Goal: Task Accomplishment & Management: Use online tool/utility

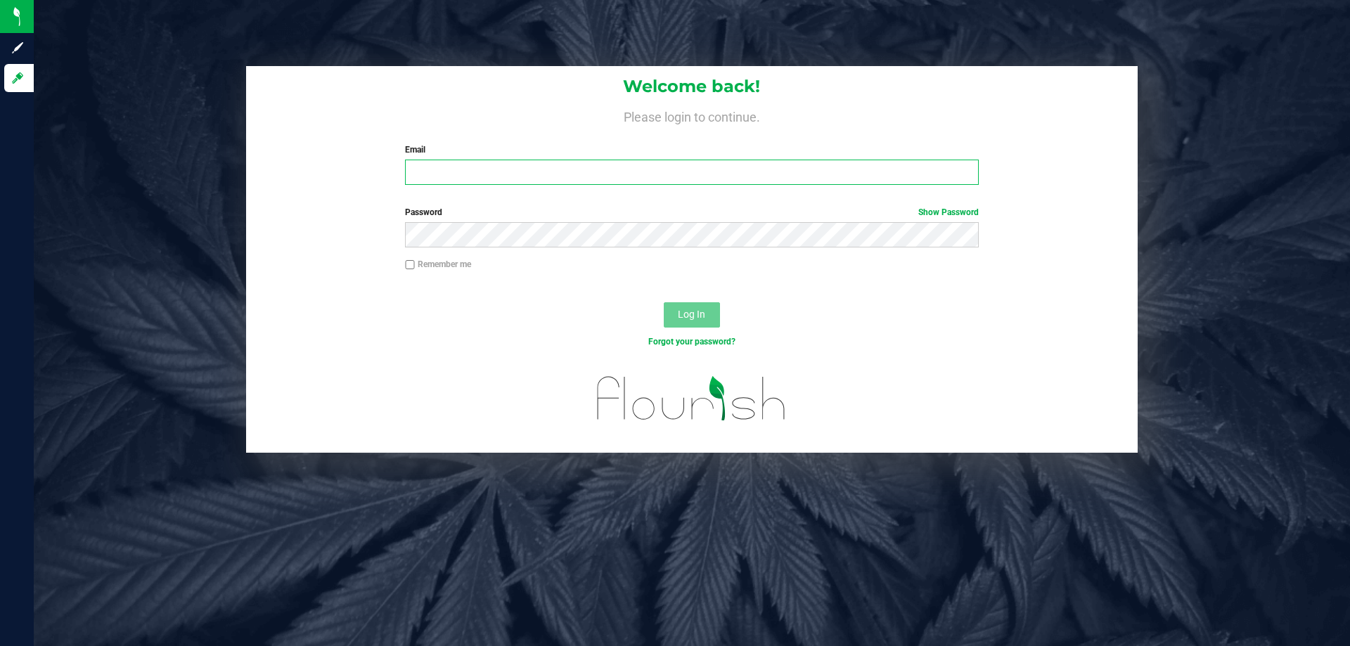
click at [467, 172] on input "Email" at bounding box center [691, 172] width 573 height 25
type input "mmayer@liveparallel.com"
click at [664, 302] on button "Log In" at bounding box center [692, 314] width 56 height 25
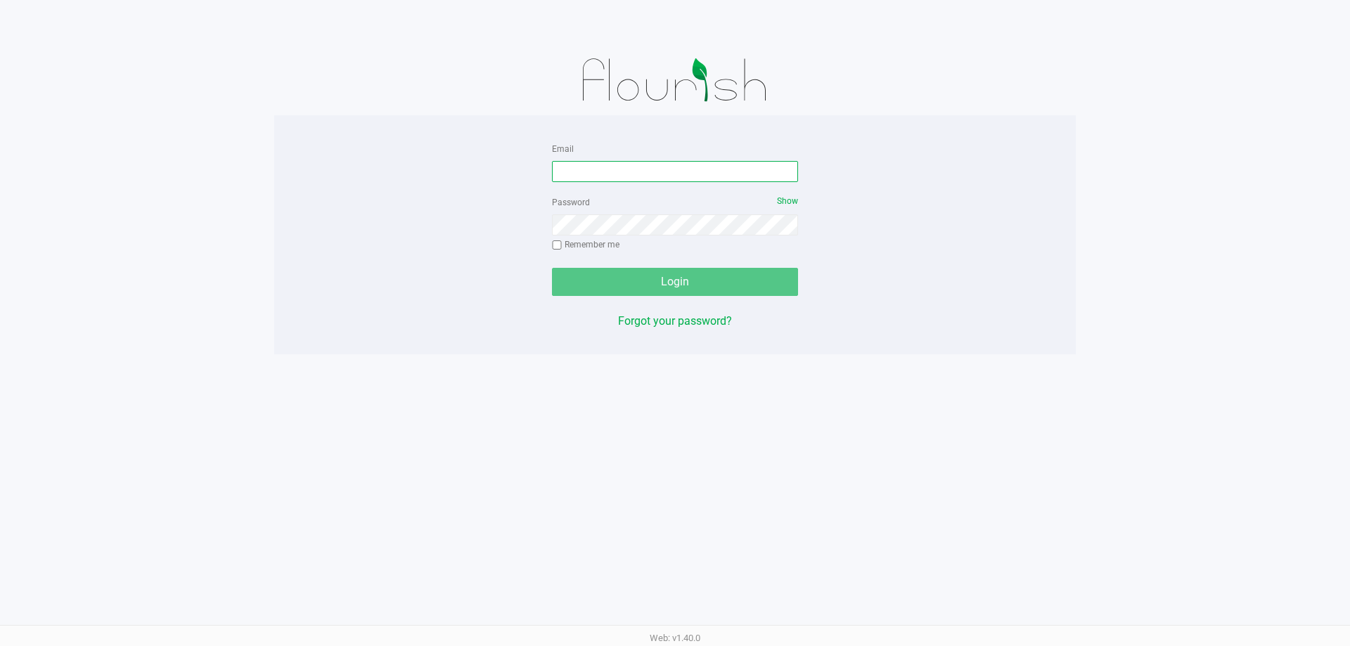
click at [676, 176] on input "Email" at bounding box center [675, 171] width 246 height 21
type input "mmayer@liveparallel.com"
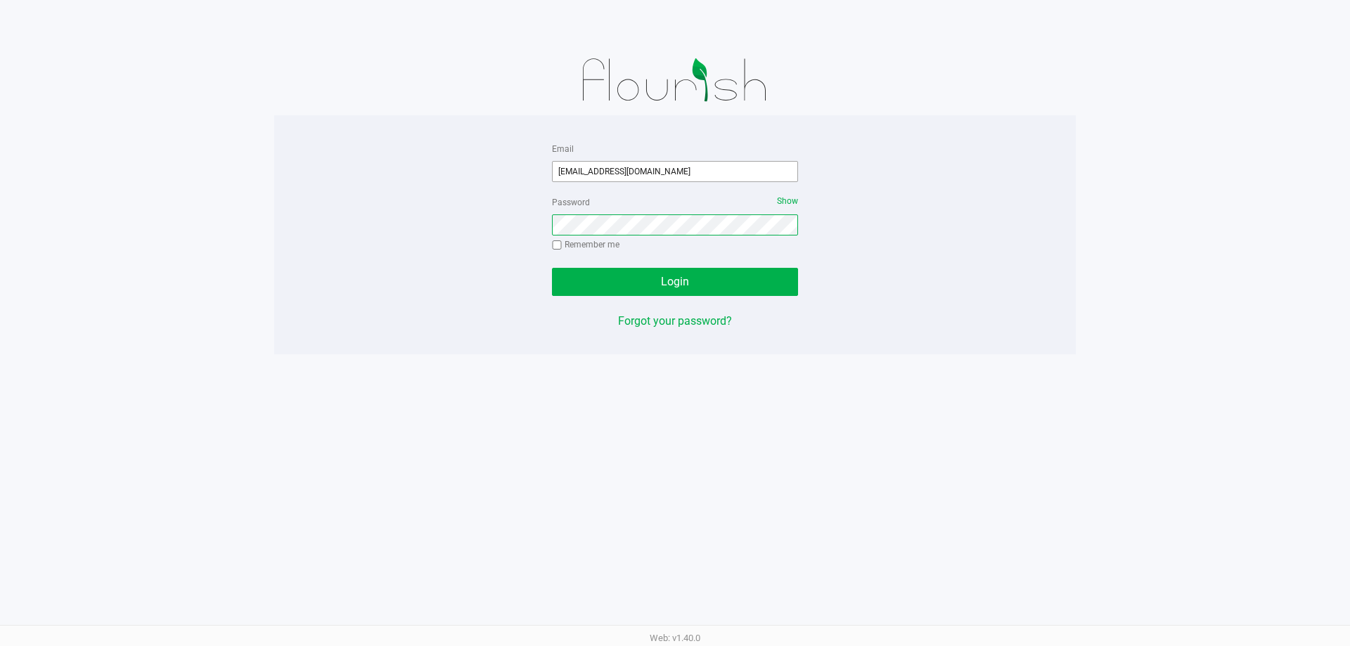
click at [552, 268] on button "Login" at bounding box center [675, 282] width 246 height 28
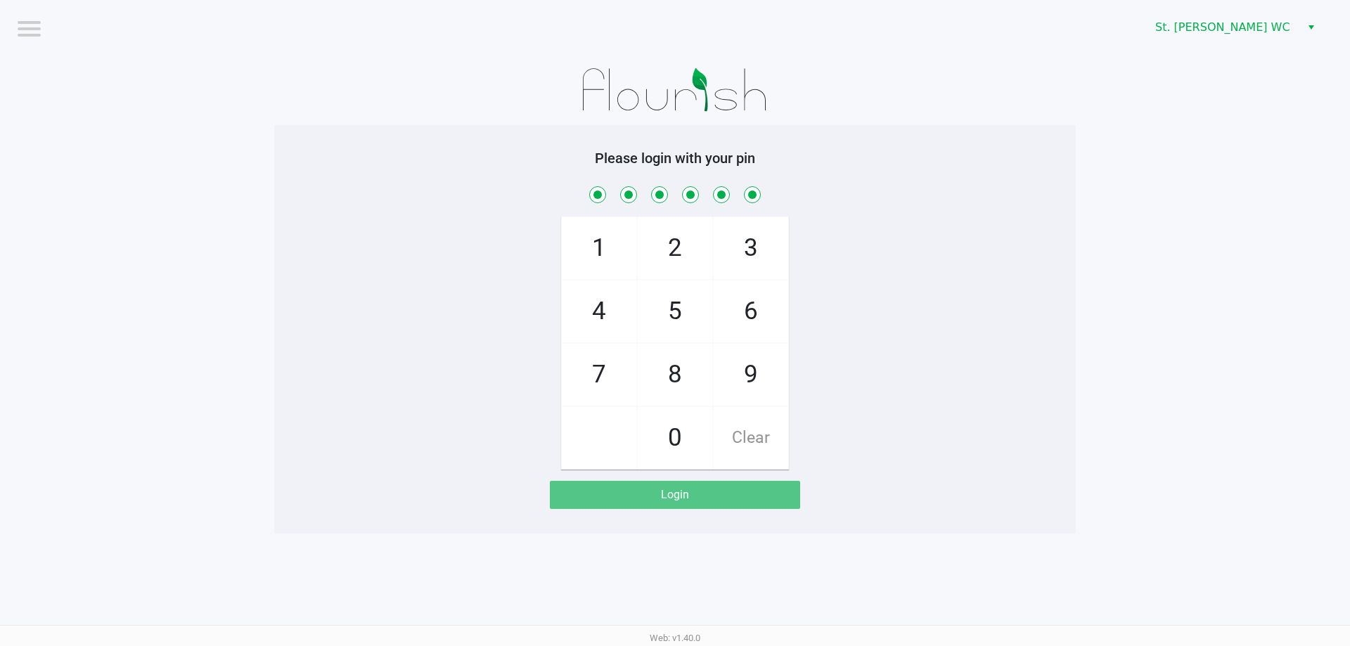
checkbox input "true"
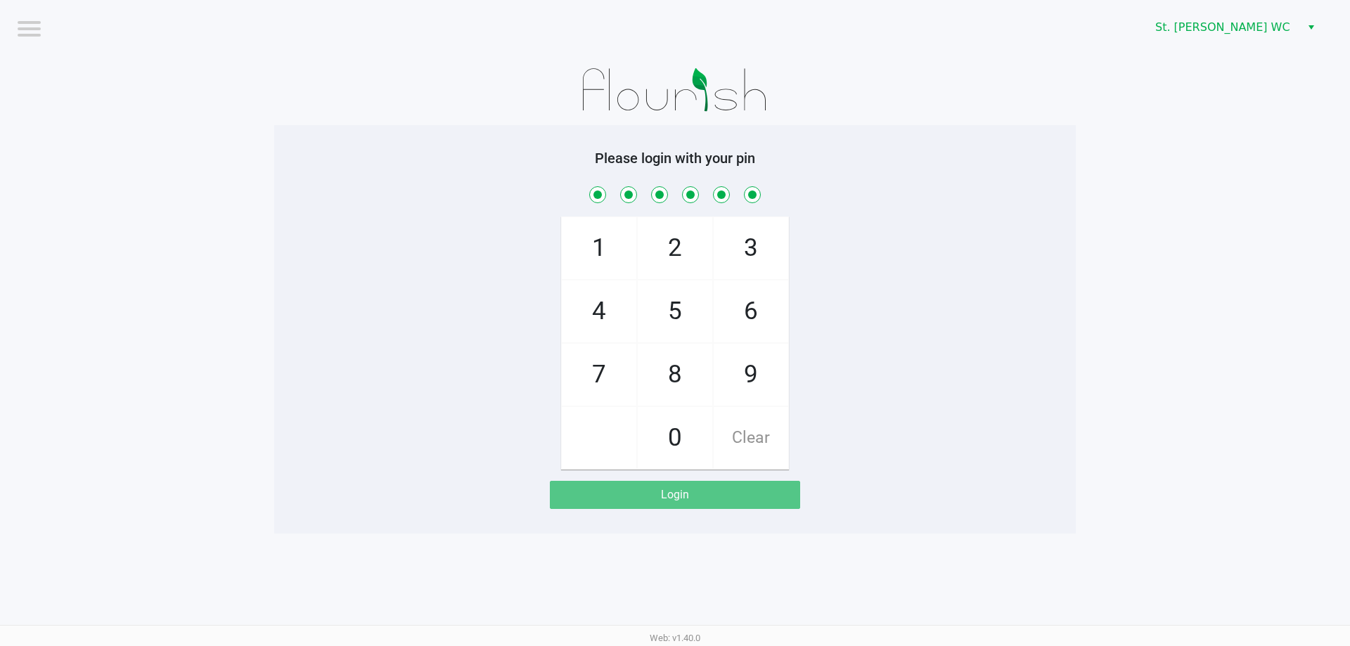
checkbox input "true"
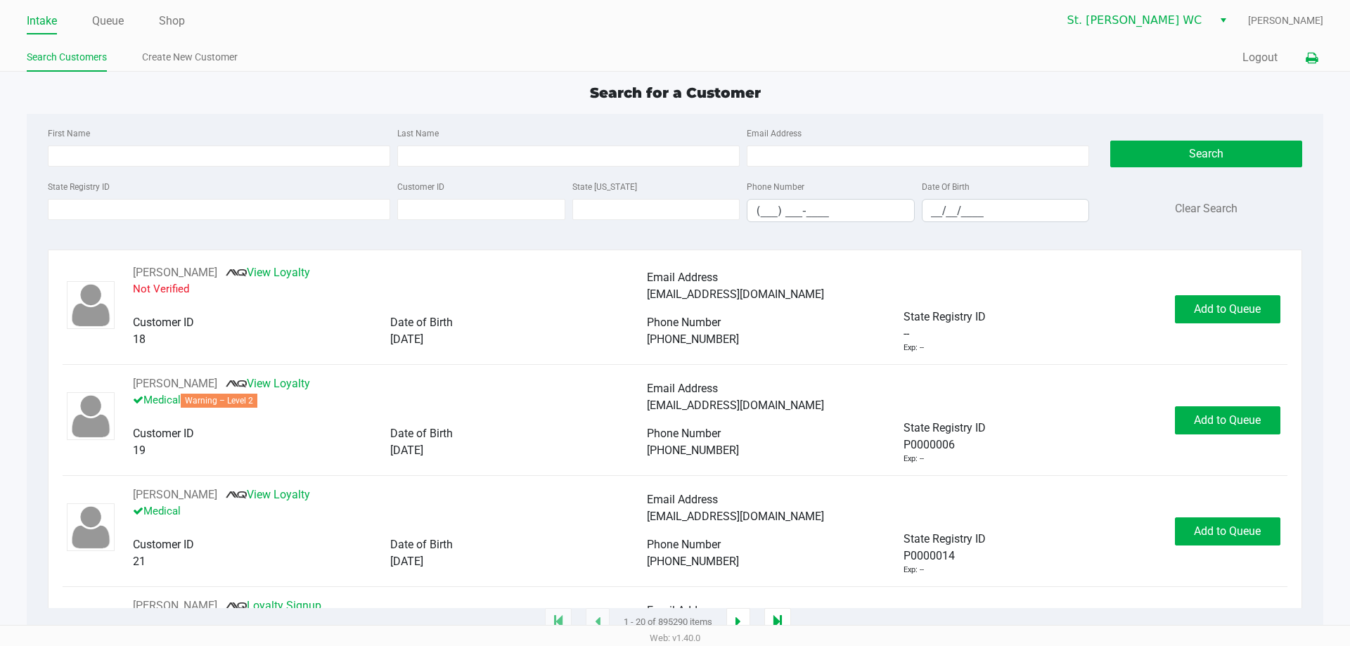
click at [1303, 58] on button at bounding box center [1311, 58] width 23 height 26
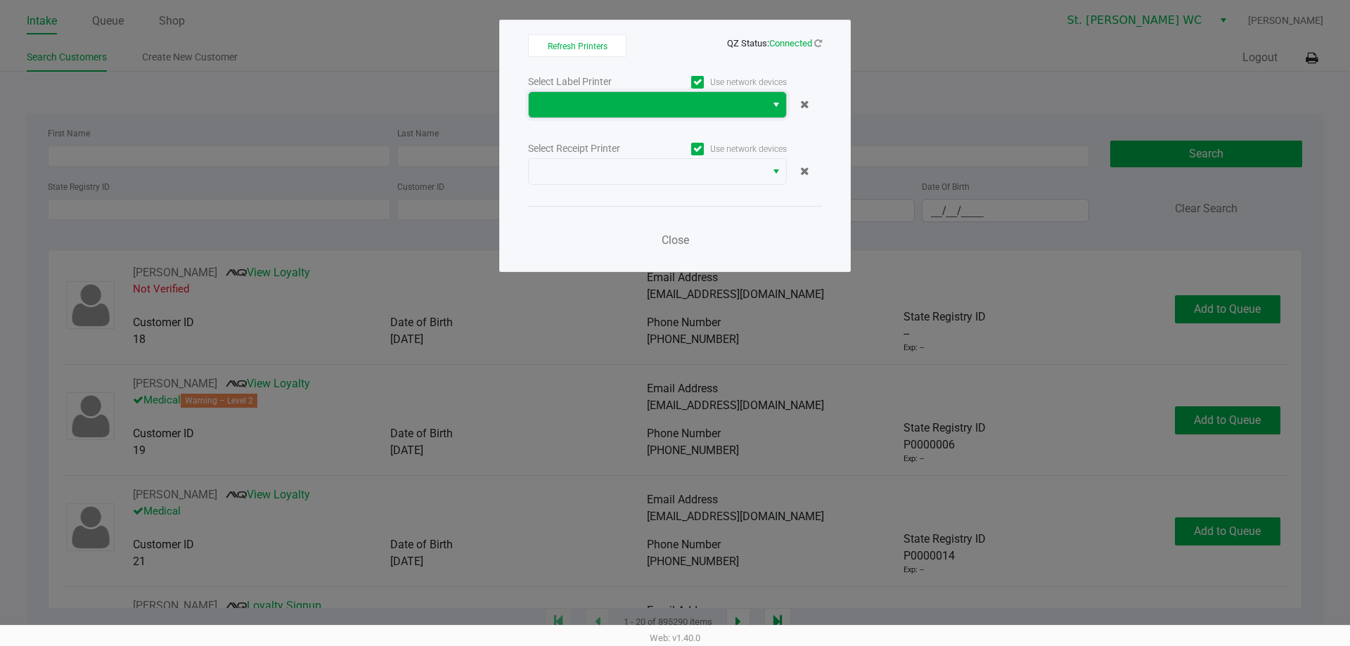
click at [695, 101] on span at bounding box center [647, 104] width 220 height 17
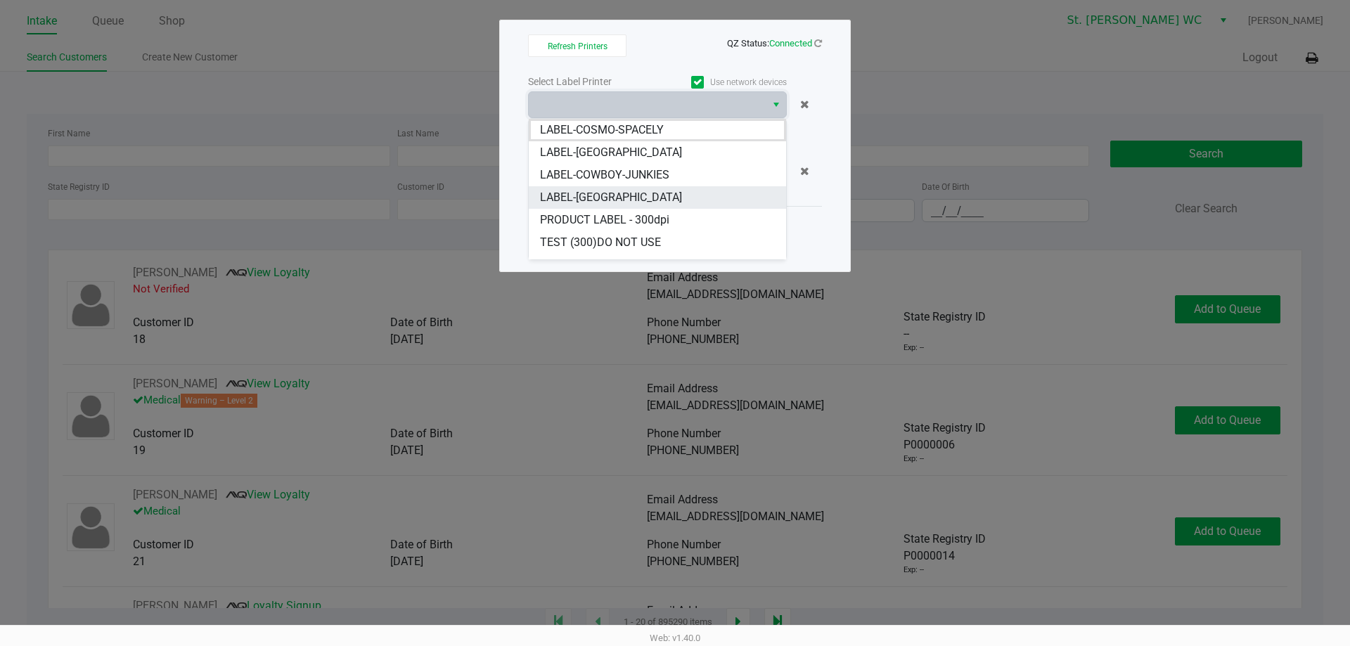
click at [635, 195] on li "LABEL-CROATIA" at bounding box center [657, 197] width 257 height 22
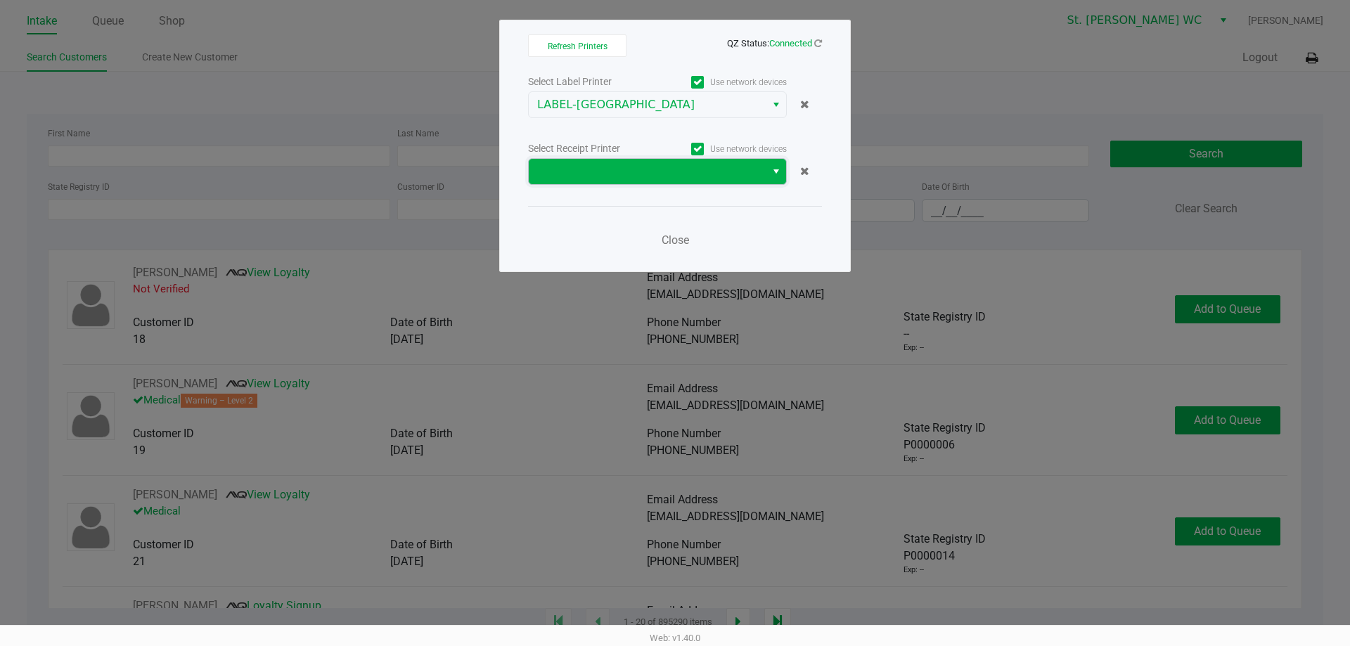
click at [640, 162] on span at bounding box center [647, 171] width 237 height 25
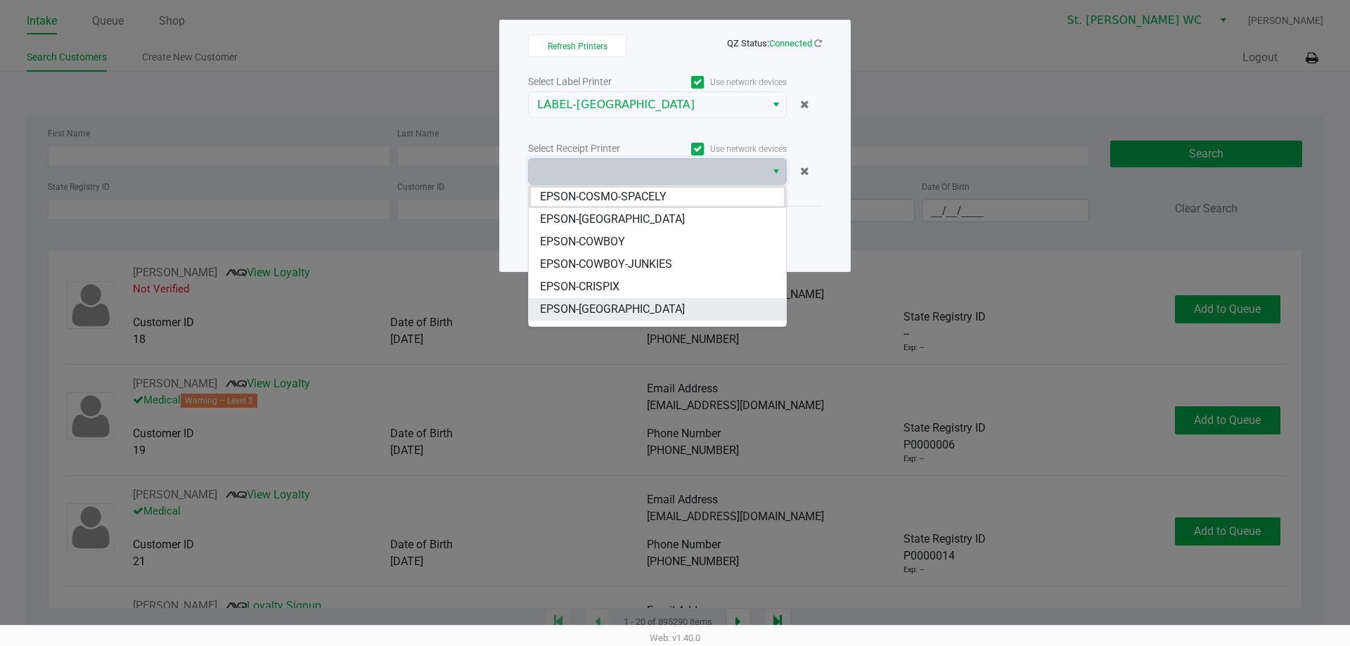
click at [636, 315] on li "EPSON-CROATIA" at bounding box center [657, 309] width 257 height 22
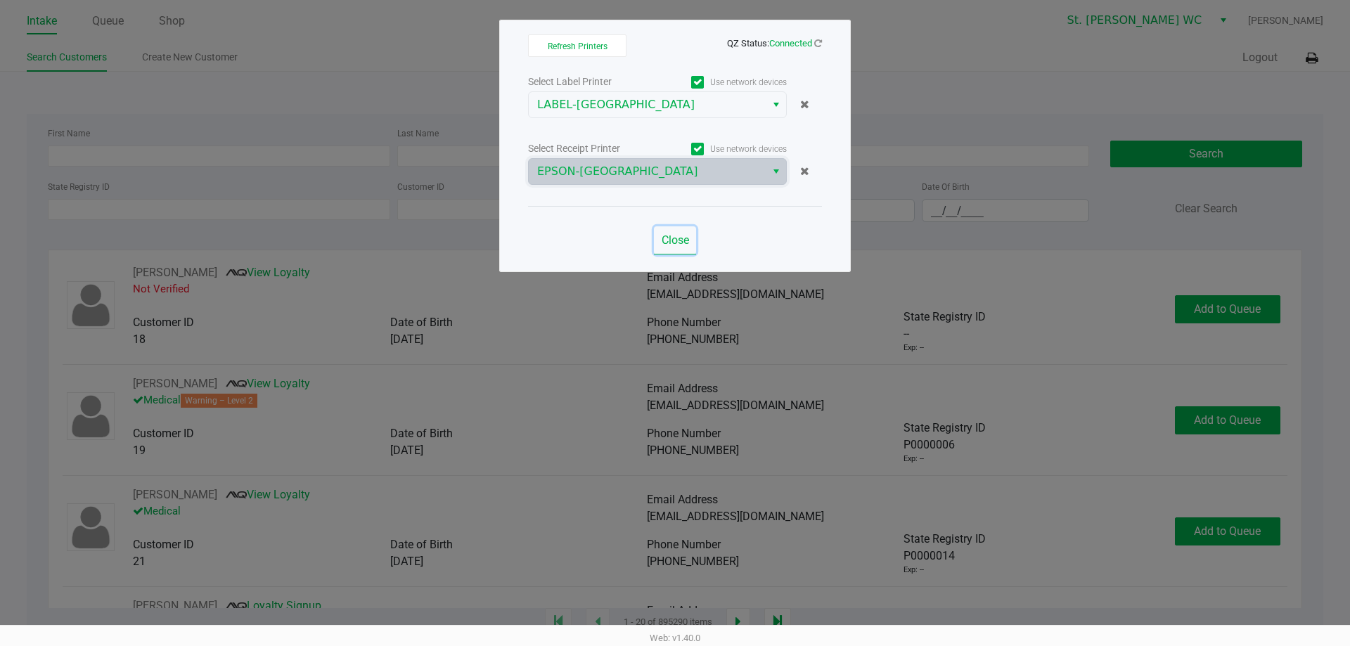
click at [666, 241] on span "Close" at bounding box center [674, 239] width 27 height 13
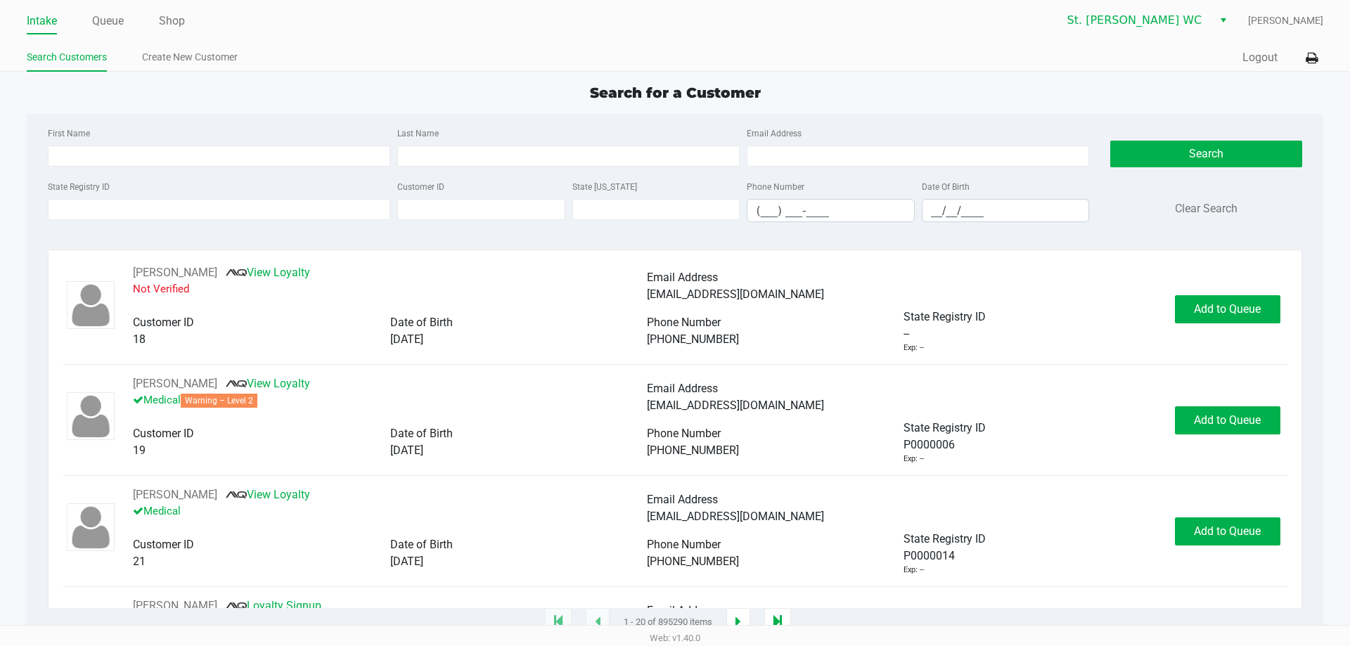
click at [380, 67] on ul "Search Customers Create New Customer" at bounding box center [351, 59] width 648 height 24
click at [172, 30] on link "Shop" at bounding box center [172, 21] width 26 height 20
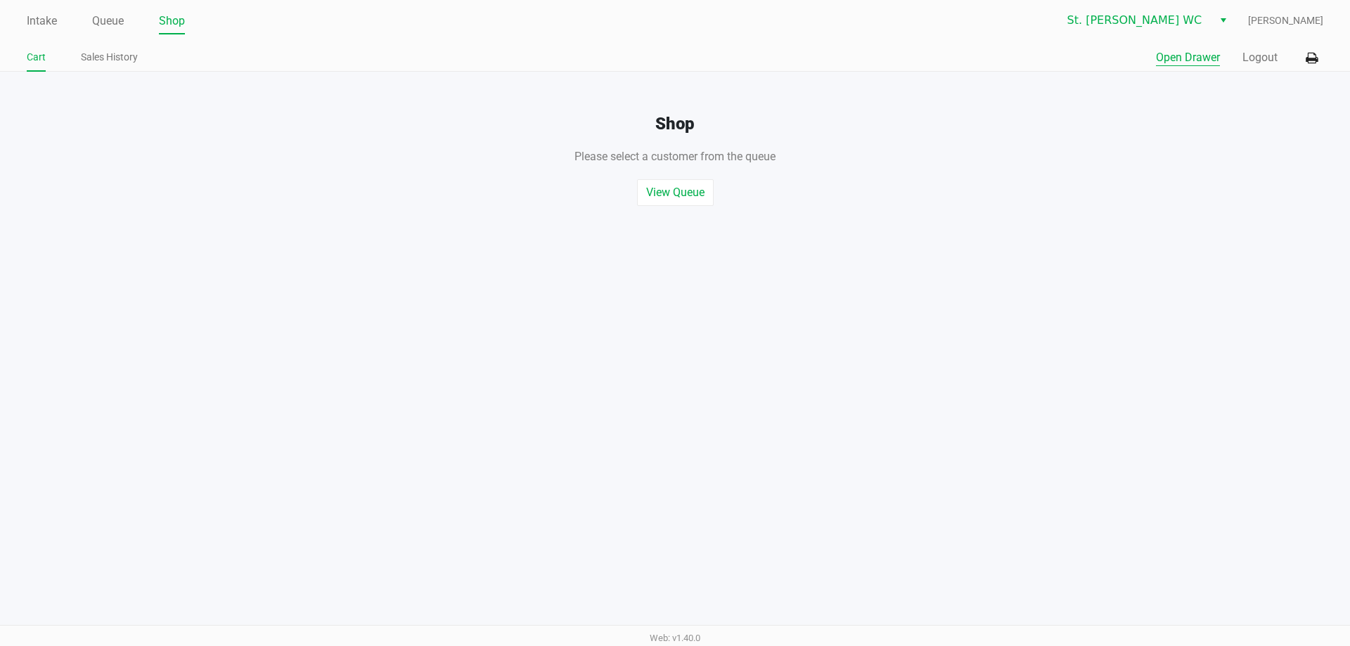
click at [1189, 60] on button "Open Drawer" at bounding box center [1188, 57] width 64 height 17
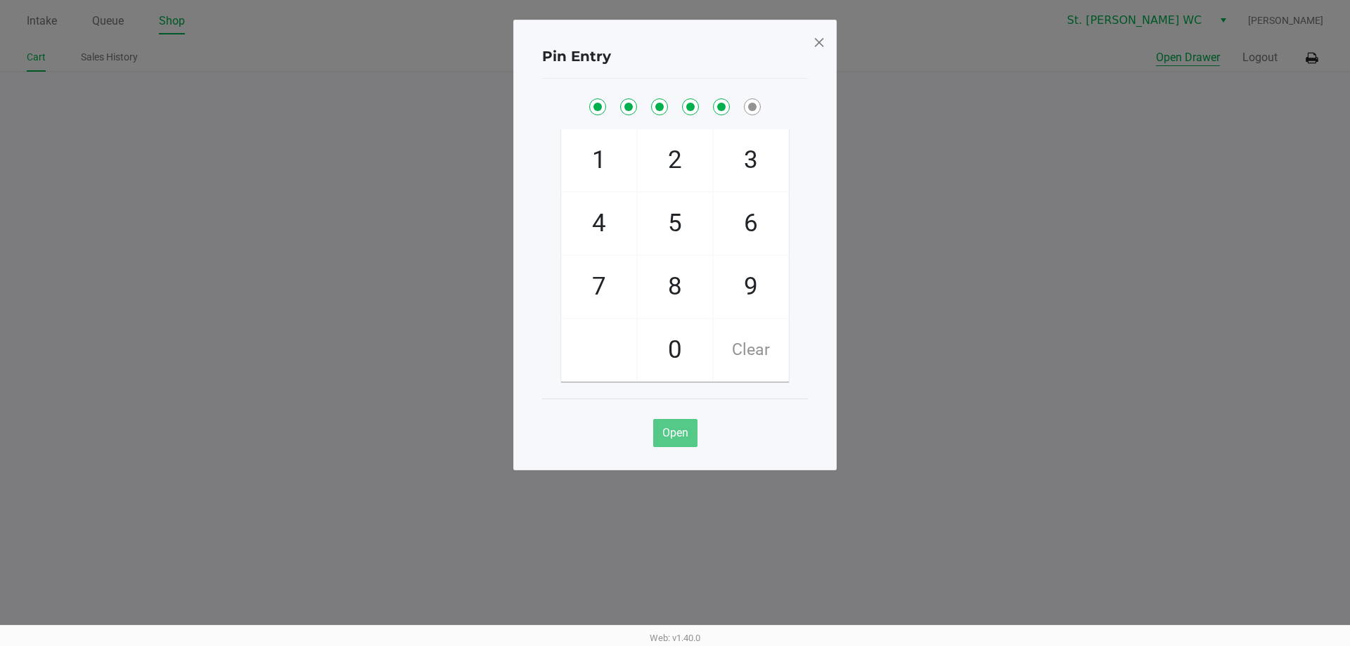
click at [1156, 49] on button "Open Drawer" at bounding box center [1188, 57] width 64 height 17
checkbox input "true"
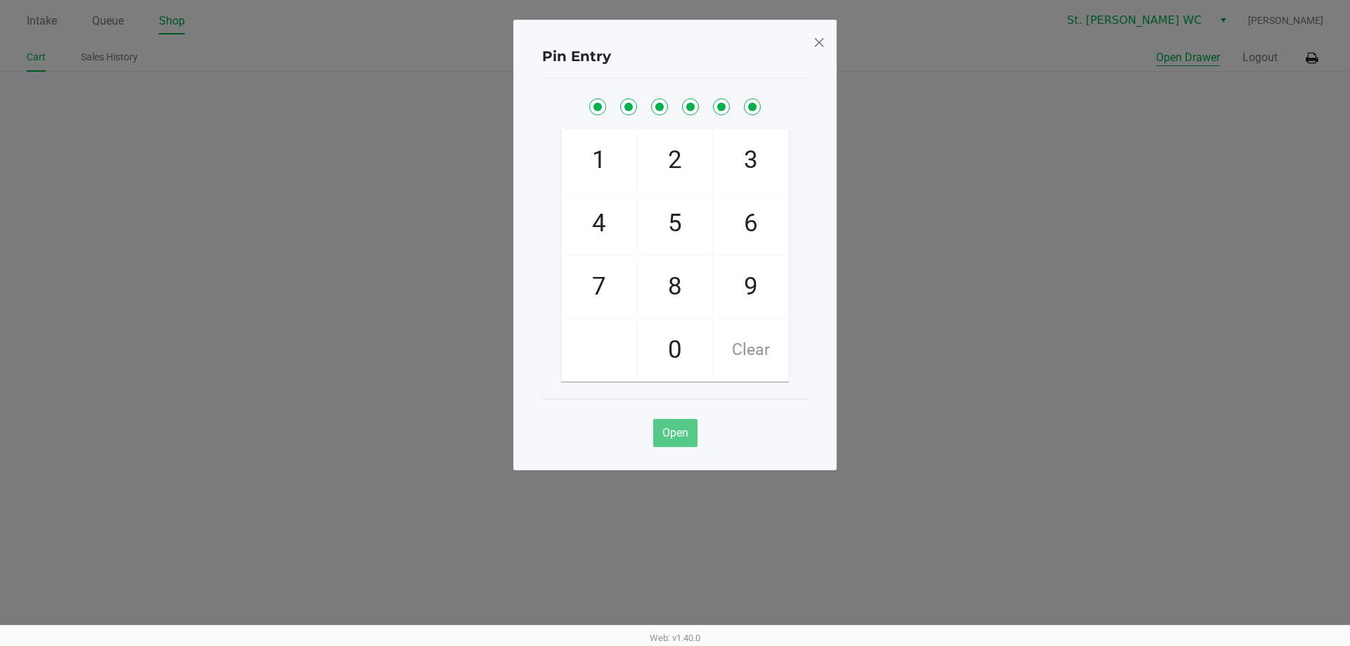
checkbox input "true"
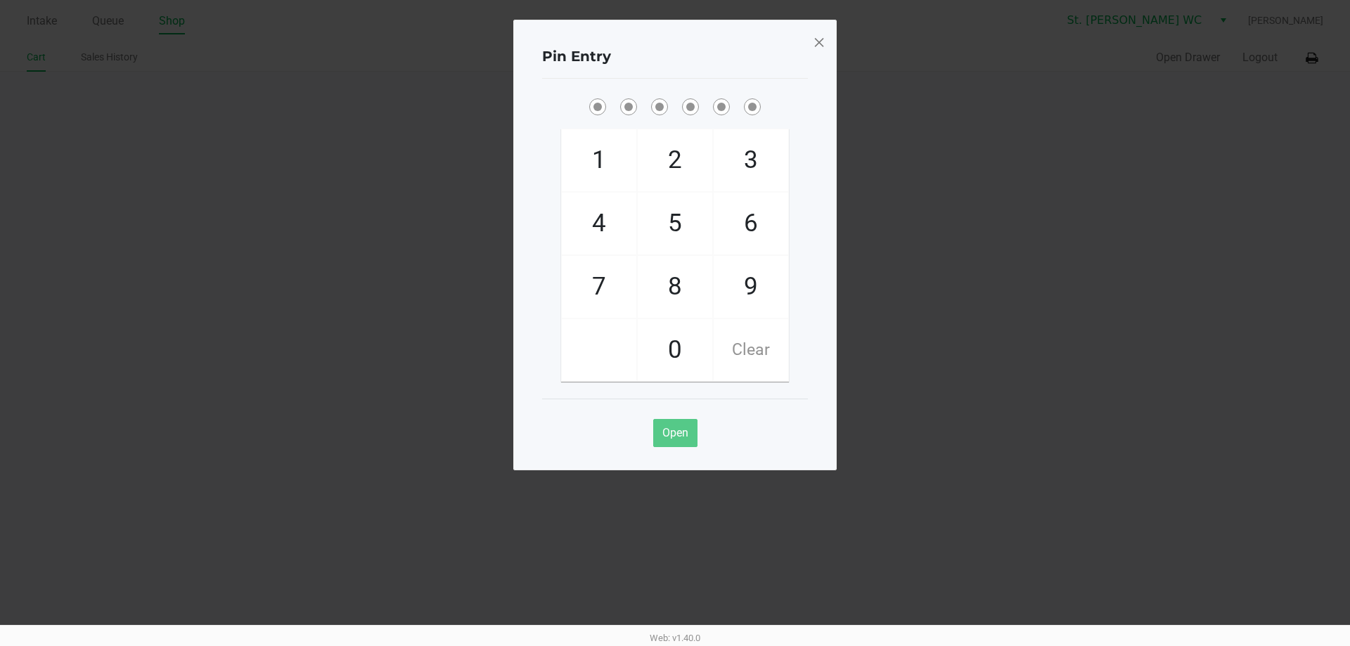
click at [818, 48] on span at bounding box center [819, 42] width 13 height 22
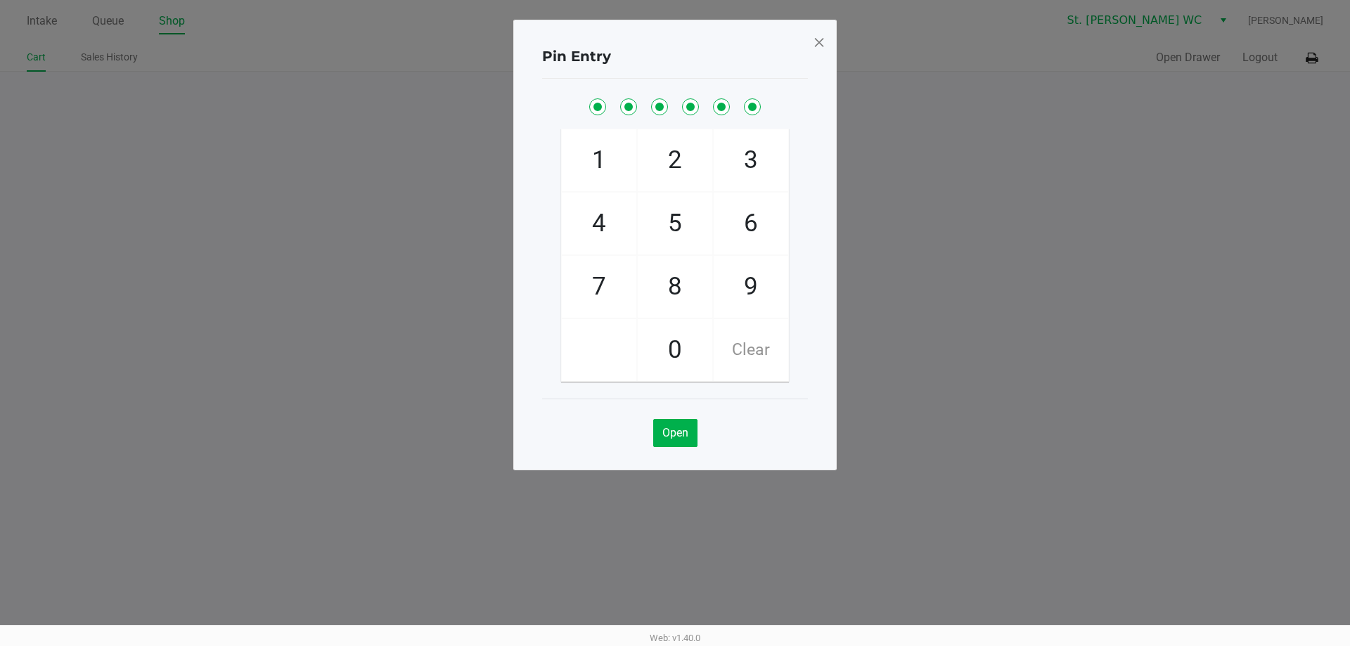
click at [818, 48] on span at bounding box center [819, 42] width 13 height 22
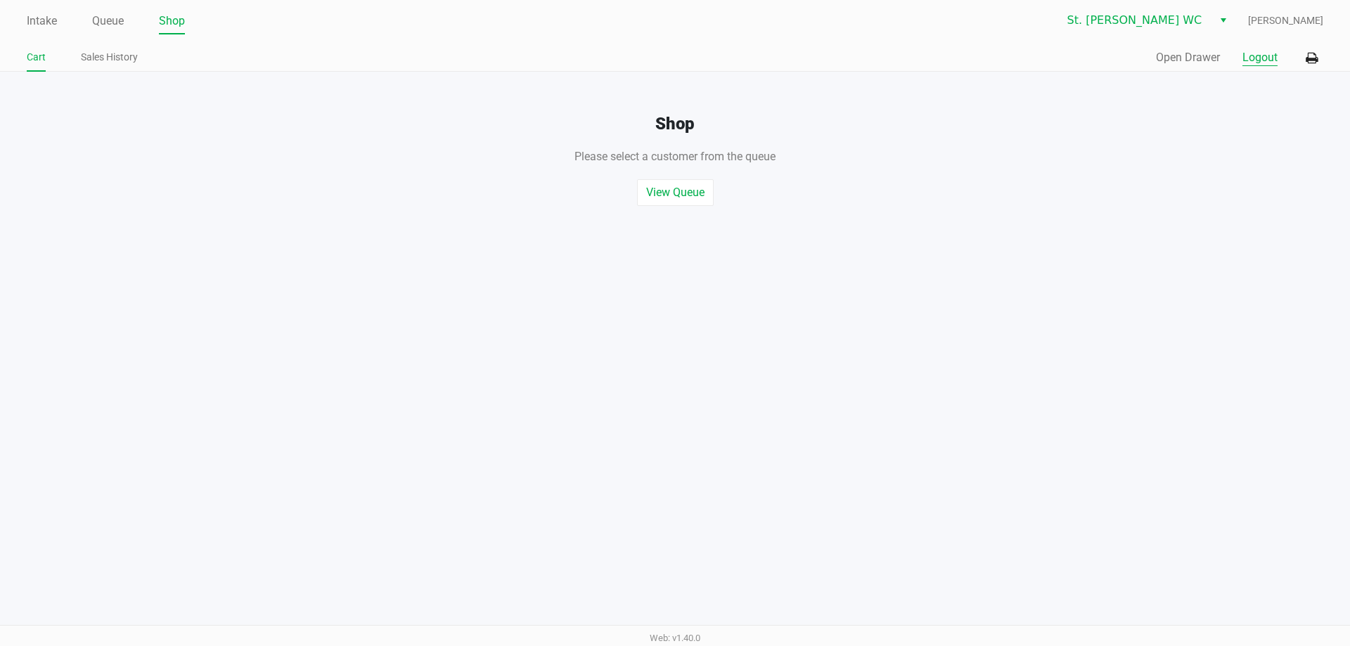
click at [1256, 56] on button "Logout" at bounding box center [1259, 57] width 35 height 17
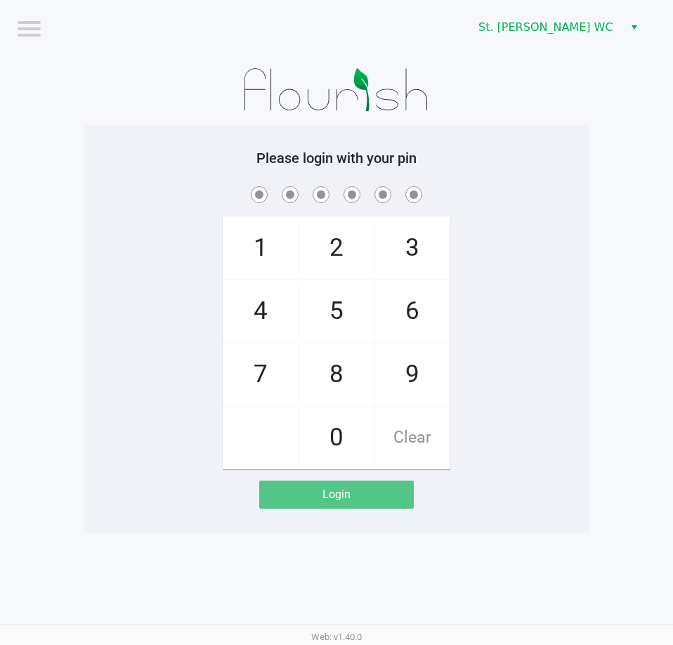
click at [47, 169] on app-pos-login-wrapper "Logout St. Pete WC Please login with your pin 1 4 7 2 5 8 0 3 6 9 Clear Login" at bounding box center [336, 267] width 673 height 534
click at [140, 119] on div at bounding box center [337, 90] width 506 height 70
checkbox input "true"
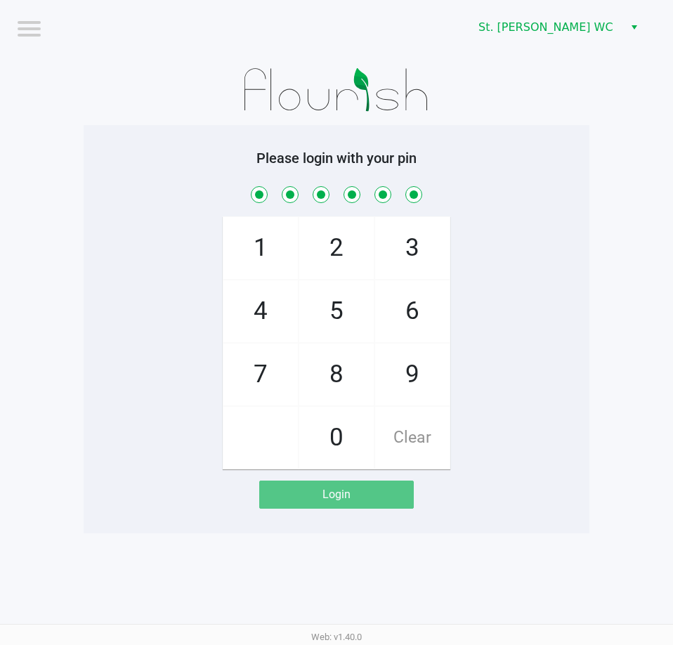
checkbox input "true"
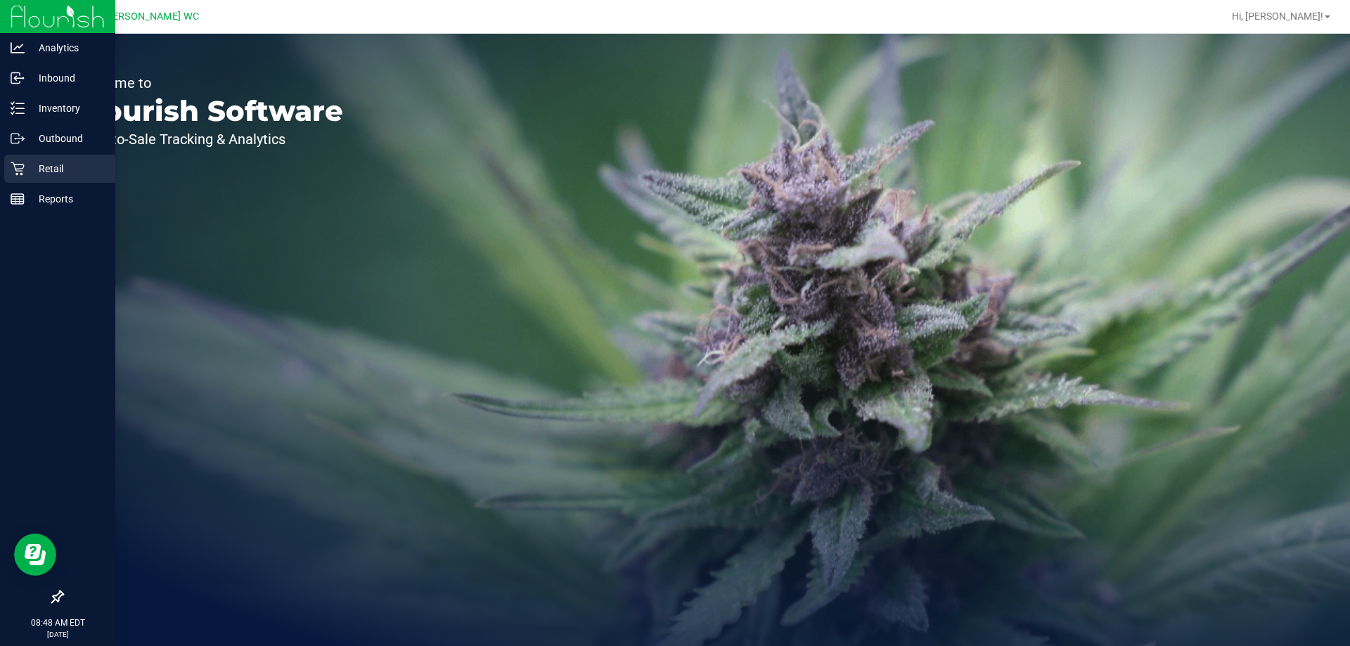
click at [30, 171] on p "Retail" at bounding box center [67, 168] width 84 height 17
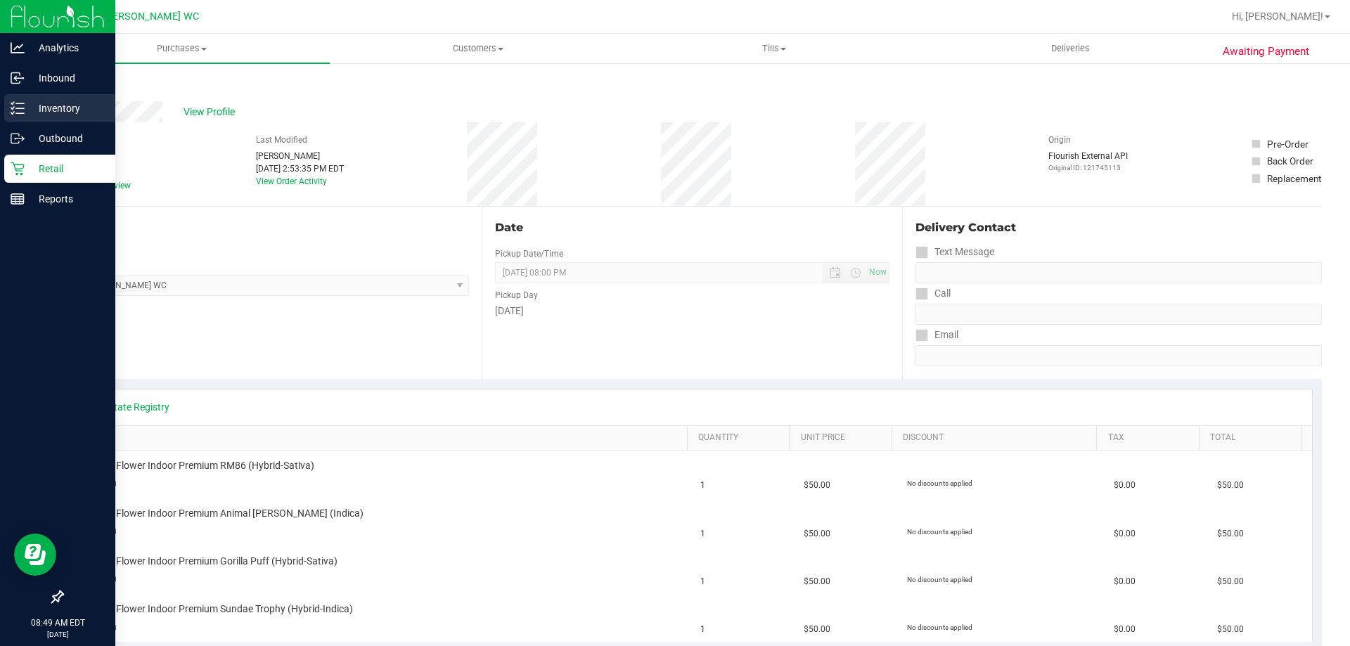
click at [23, 112] on icon at bounding box center [18, 108] width 14 height 14
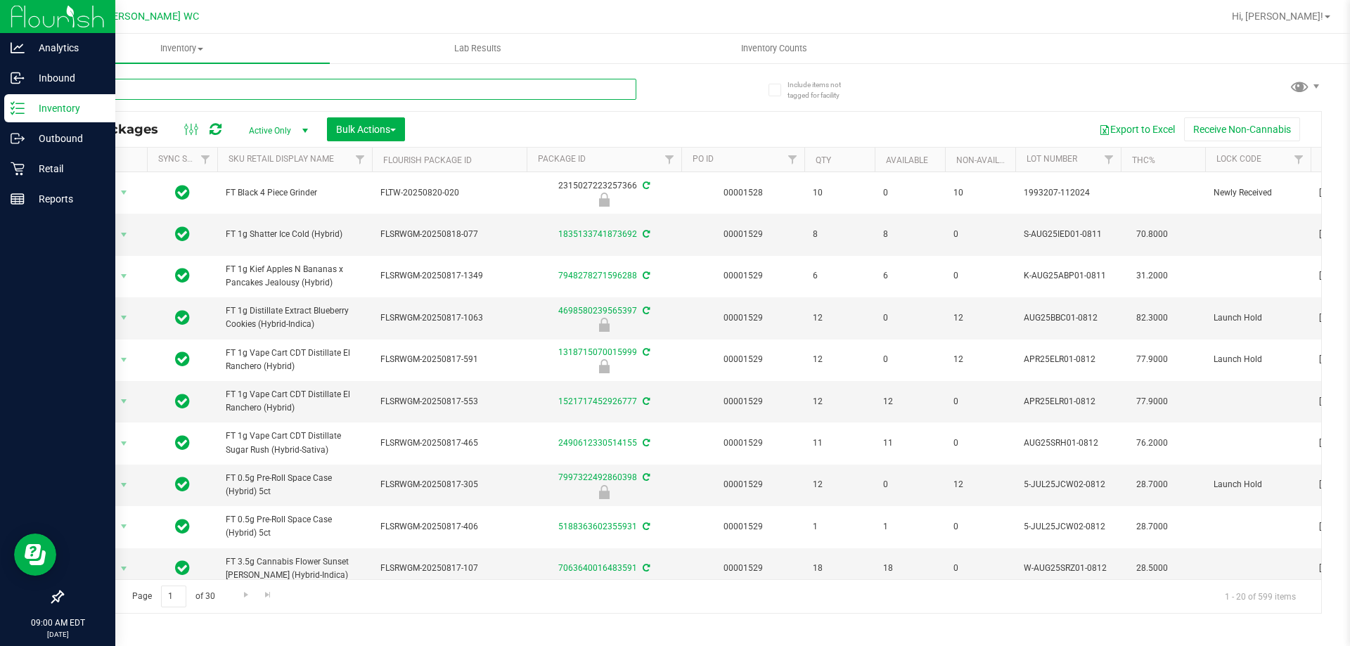
drag, startPoint x: 267, startPoint y: 88, endPoint x: 0, endPoint y: 115, distance: 268.5
click at [0, 115] on div "Analytics Inbound Inventory Outbound Retail Reports 09:00 AM EDT [DATE] 08/23 S…" at bounding box center [675, 323] width 1350 height 646
type input "9943472250255250"
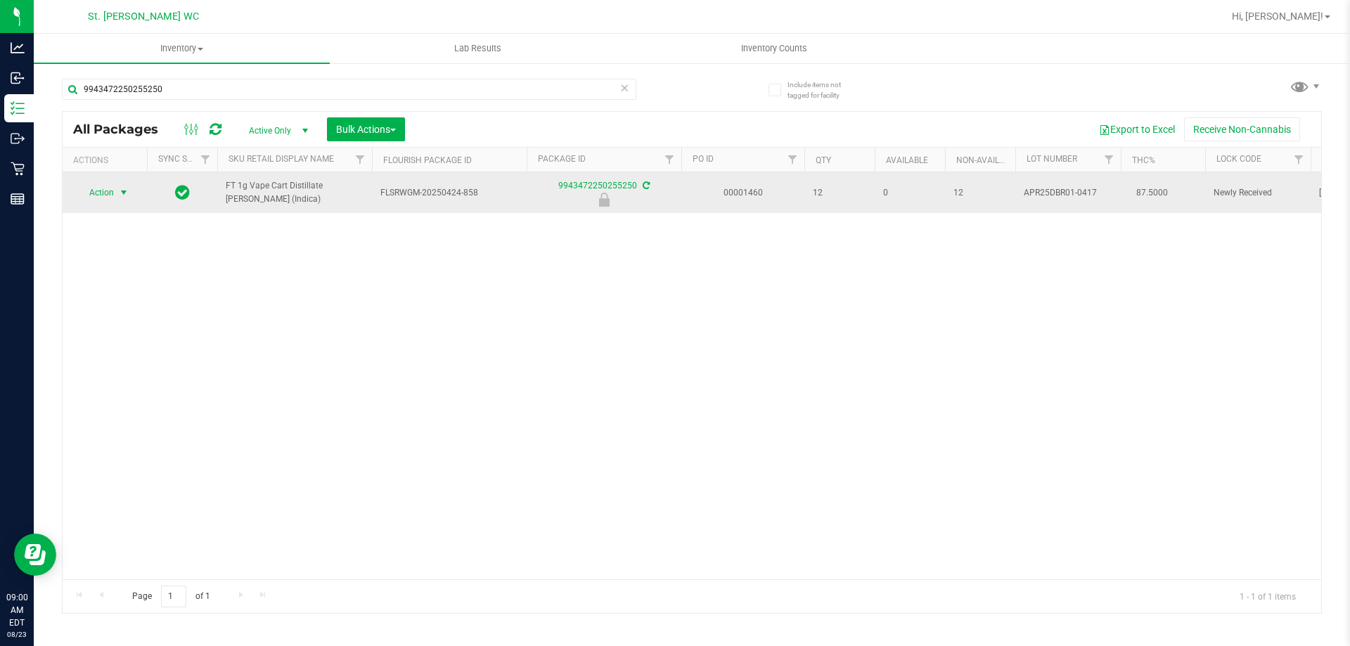
click at [122, 193] on span "select" at bounding box center [123, 192] width 11 height 11
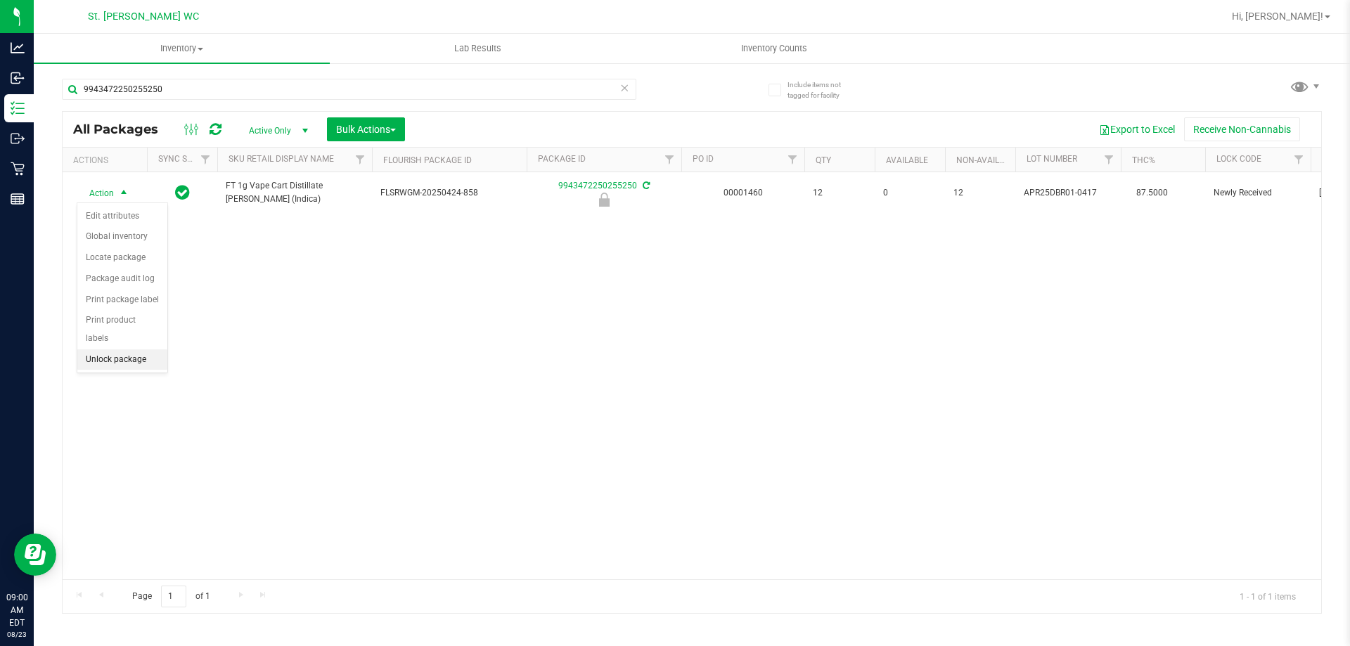
click at [136, 349] on li "Unlock package" at bounding box center [122, 359] width 90 height 21
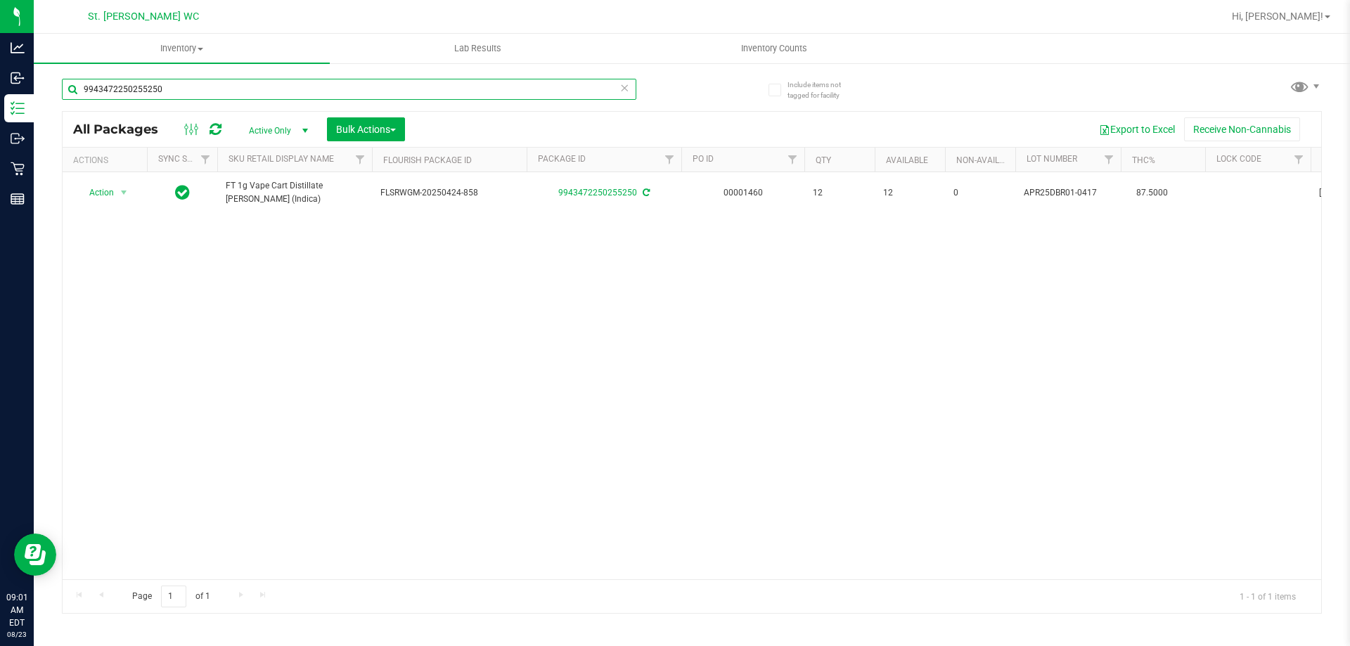
drag, startPoint x: 202, startPoint y: 98, endPoint x: 50, endPoint y: 87, distance: 152.2
click at [50, 87] on div "Include items not tagged for facility 9943472250255250 All Packages Active Only…" at bounding box center [692, 276] width 1316 height 429
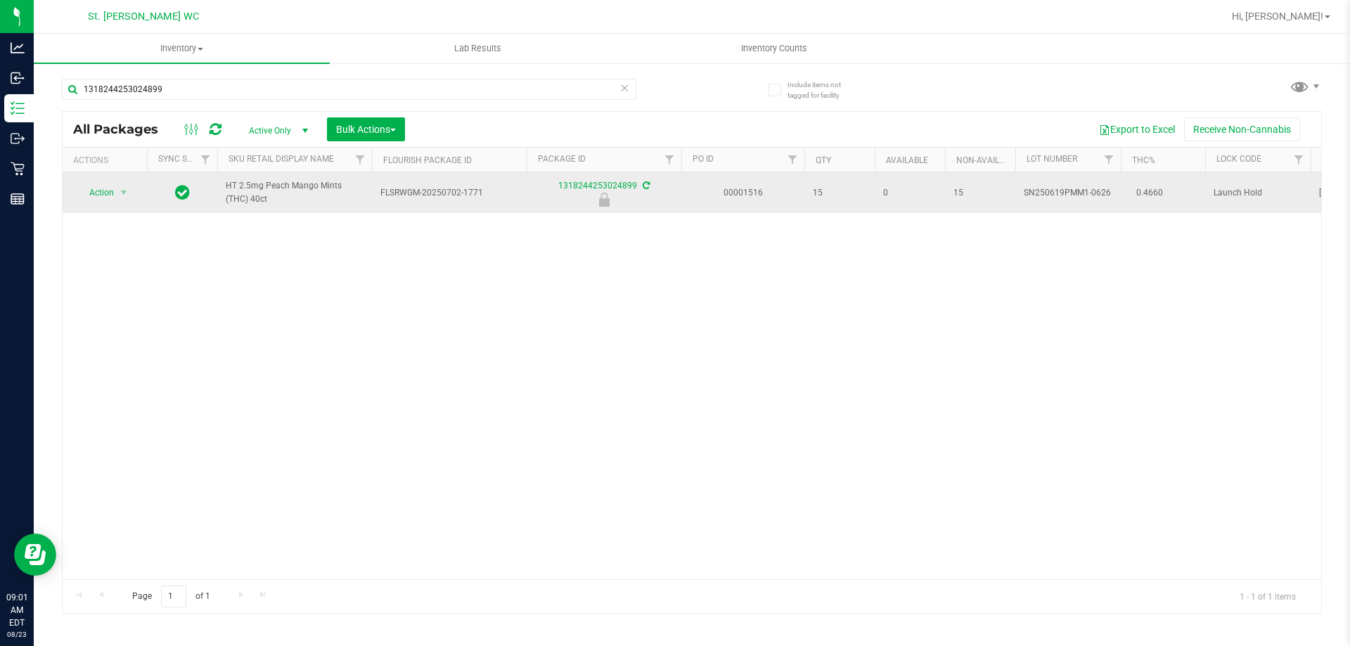
click at [251, 195] on span "HT 2.5mg Peach Mango Mints (THC) 40ct" at bounding box center [295, 192] width 138 height 27
copy tr "HT 2.5mg Peach Mango Mints (THC) 40ct"
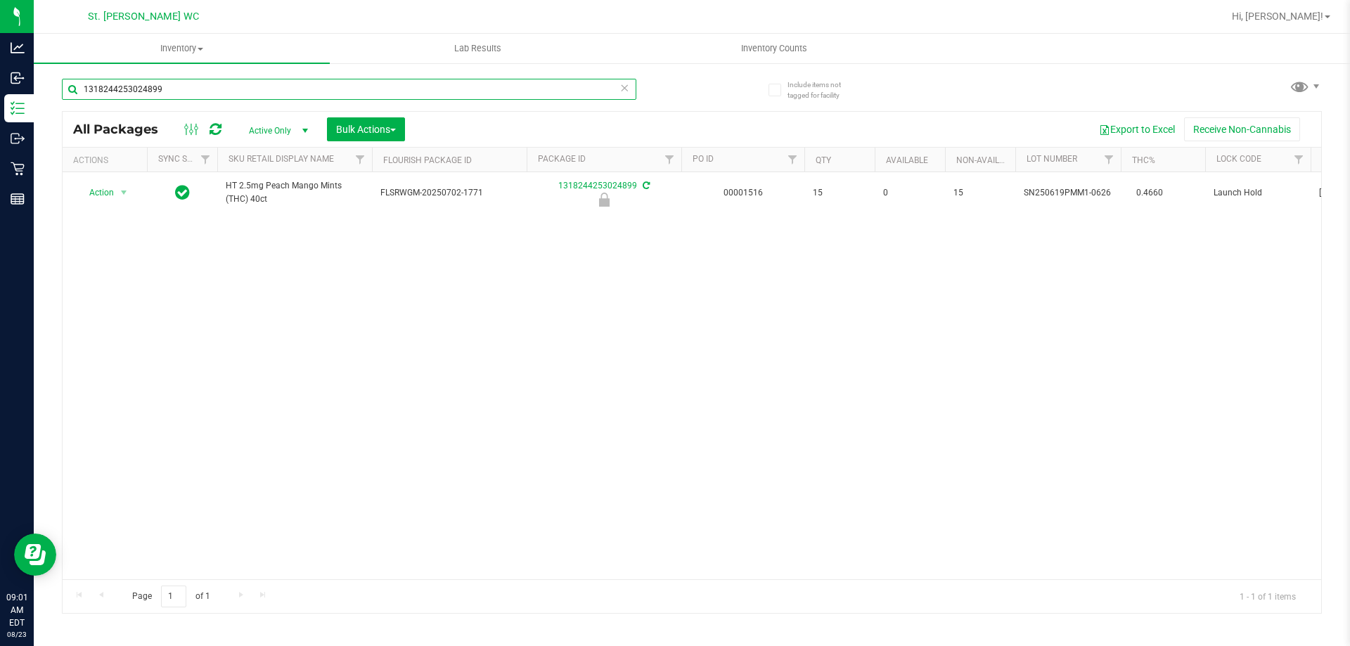
drag, startPoint x: 186, startPoint y: 88, endPoint x: 85, endPoint y: 88, distance: 101.2
click at [85, 88] on input "1318244253024899" at bounding box center [349, 89] width 574 height 21
paste input "HT 2.5mg Peach Mango Mints (THC) 40ct"
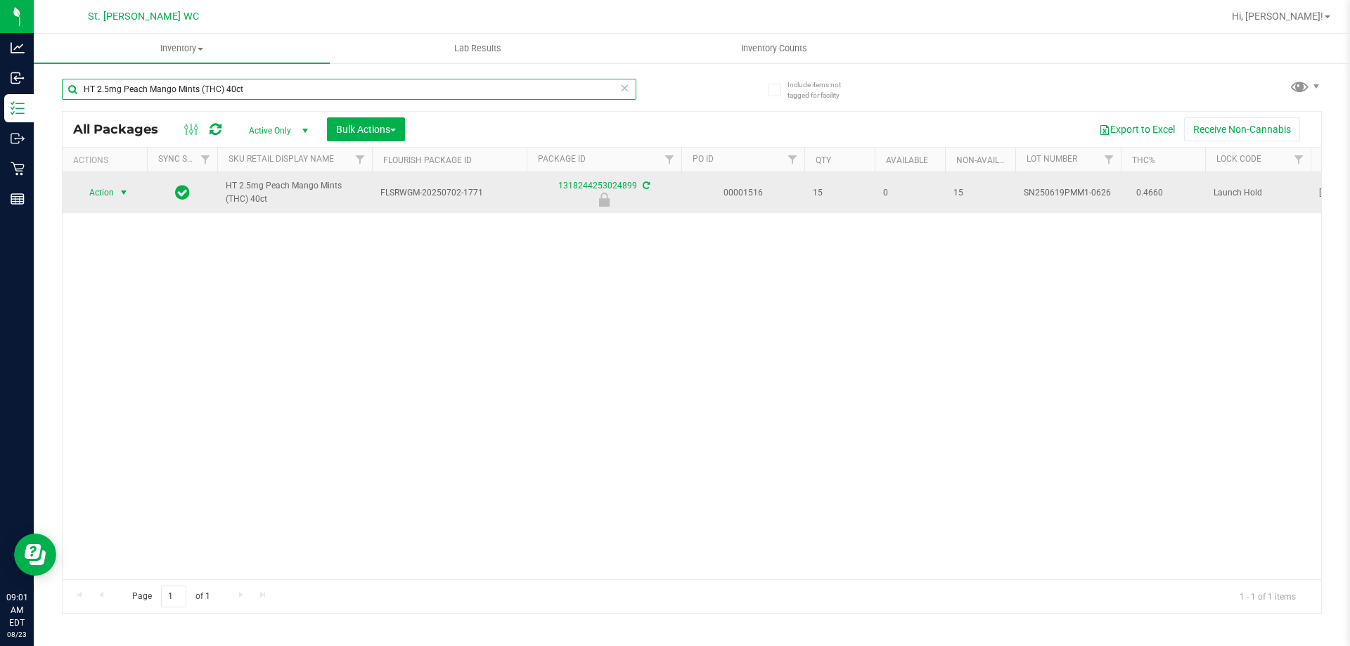
type input "HT 2.5mg Peach Mango Mints (THC) 40ct"
click at [122, 197] on span "select" at bounding box center [123, 192] width 11 height 11
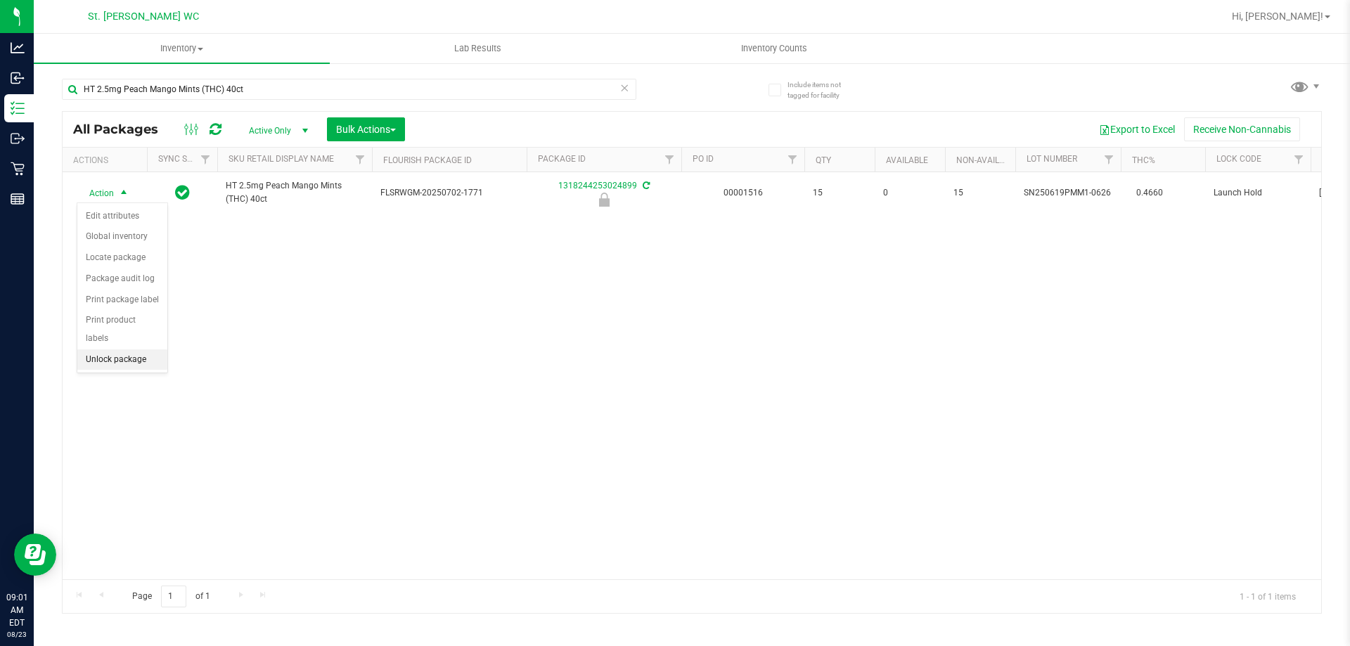
click at [136, 349] on li "Unlock package" at bounding box center [122, 359] width 90 height 21
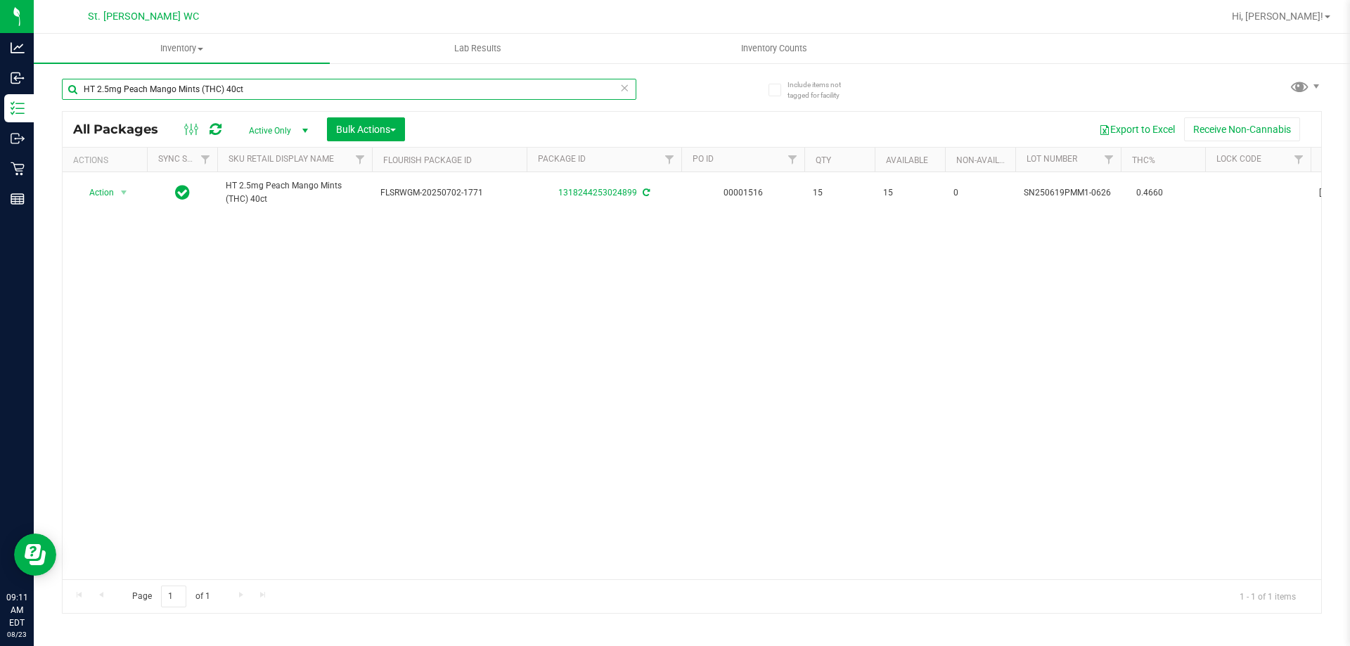
drag, startPoint x: 264, startPoint y: 93, endPoint x: 49, endPoint y: 93, distance: 215.1
click at [49, 93] on div "Include items not tagged for facility HT 2.5mg Peach Mango Mints (THC) 40ct All…" at bounding box center [692, 276] width 1316 height 429
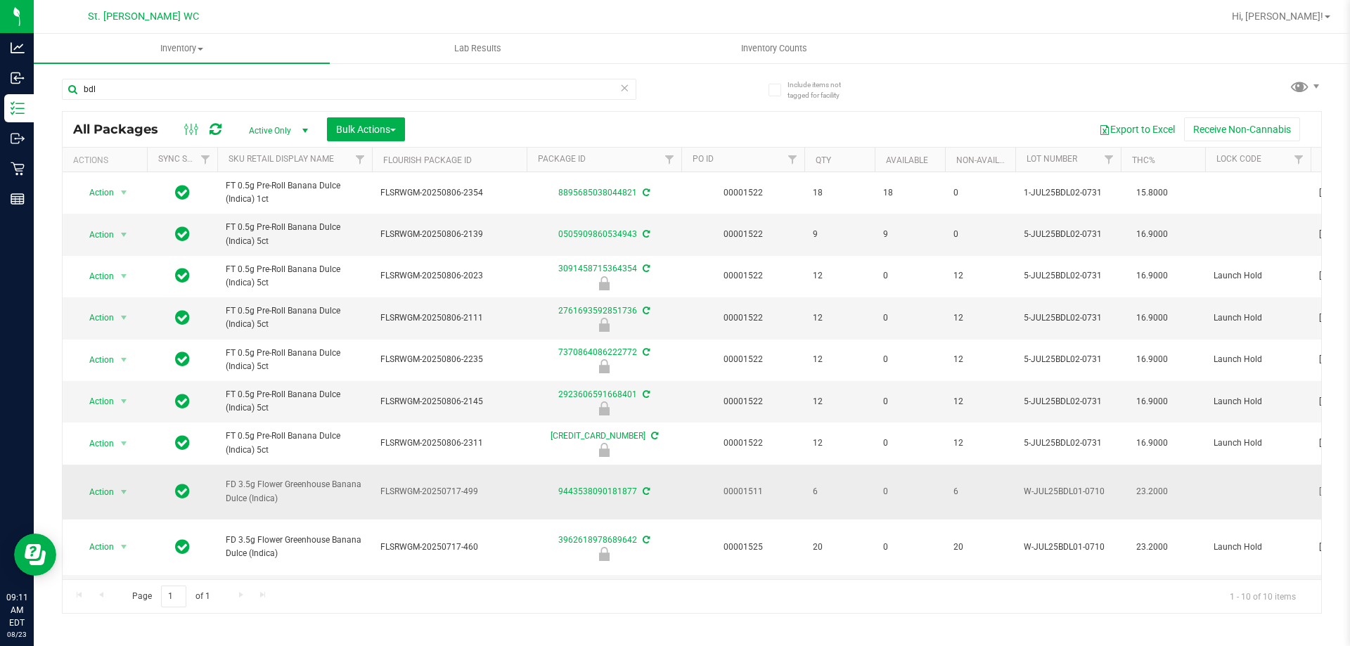
click at [250, 482] on span "FD 3.5g Flower Greenhouse Banana Dulce (Indica)" at bounding box center [295, 491] width 138 height 27
copy tr "FD 3.5g Flower Greenhouse Banana Dulce (Indica)"
drag, startPoint x: 174, startPoint y: 91, endPoint x: 62, endPoint y: 91, distance: 111.8
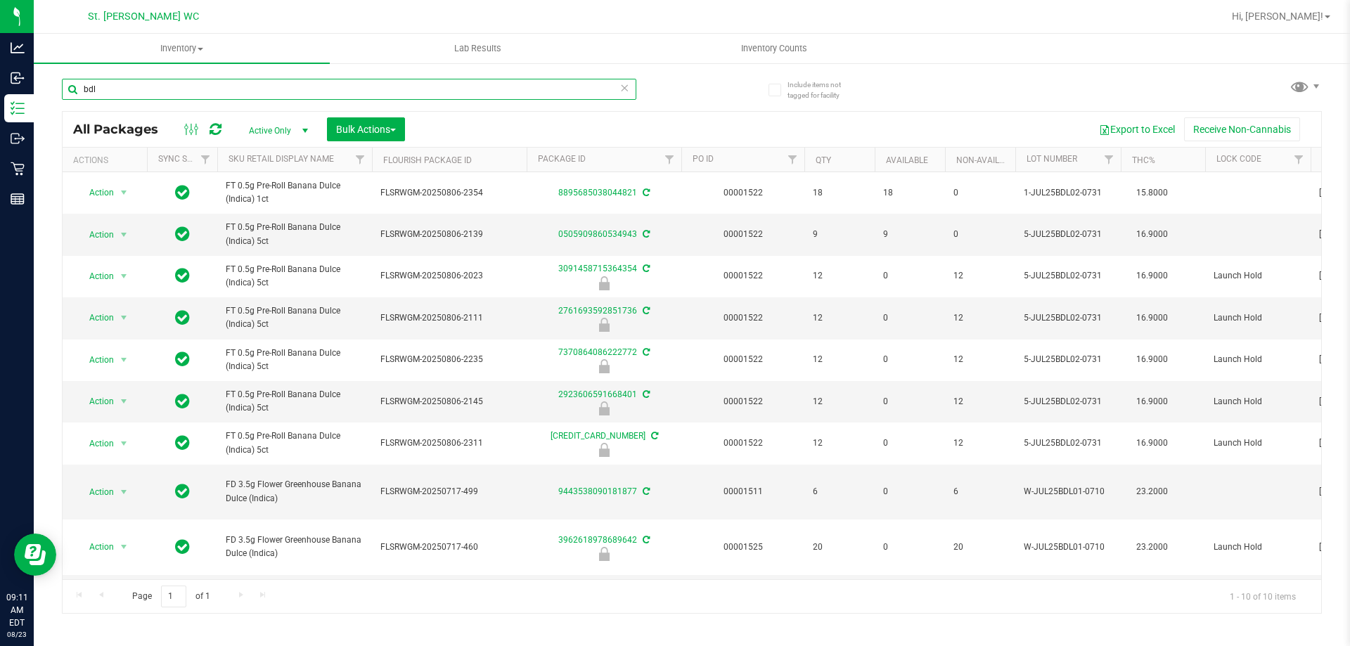
click at [62, 91] on input "bdl" at bounding box center [349, 89] width 574 height 21
paste input "FD 3.5g Flower Greenhouse Banana Dulce (Indica)"
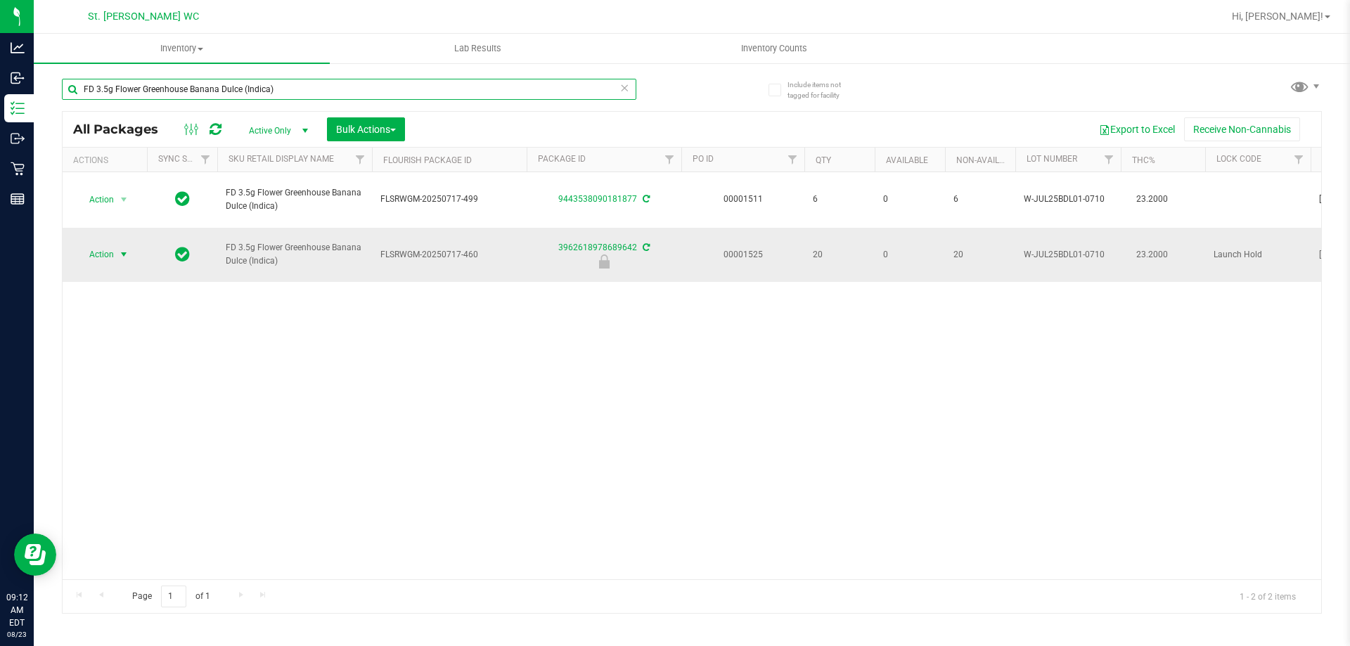
type input "FD 3.5g Flower Greenhouse Banana Dulce (Indica)"
click at [121, 249] on span "select" at bounding box center [123, 254] width 11 height 11
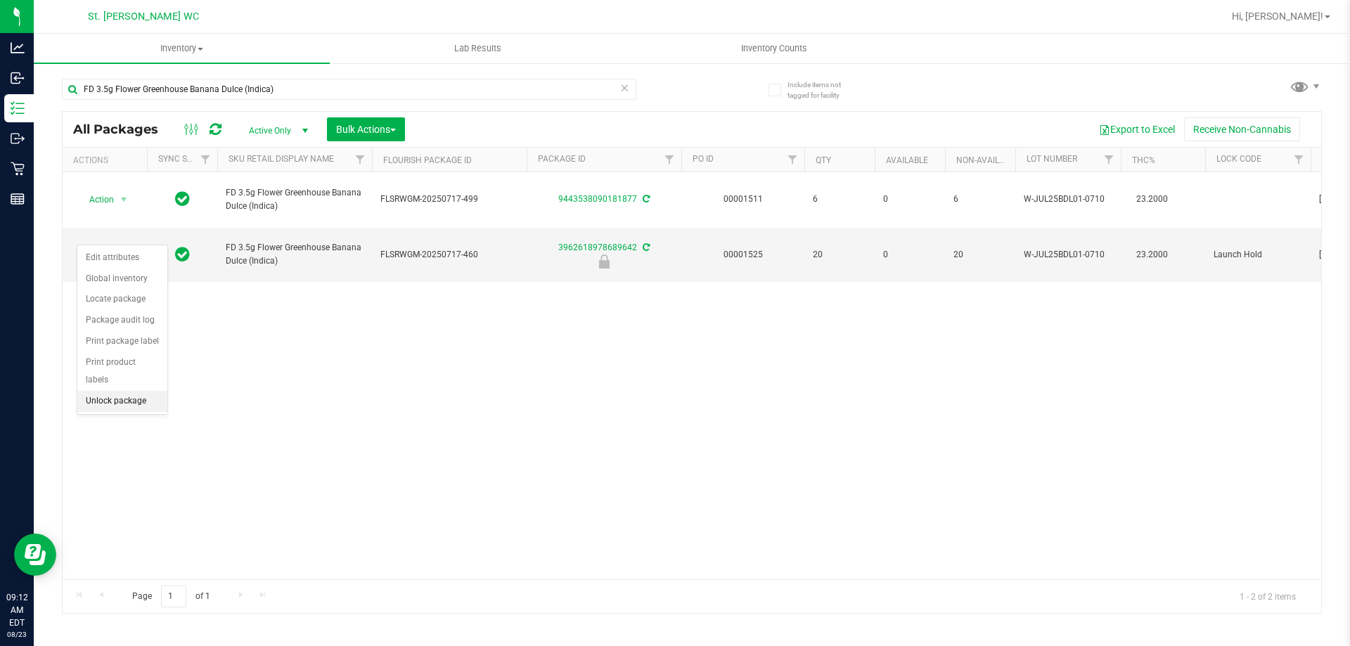
click at [112, 391] on li "Unlock package" at bounding box center [122, 401] width 90 height 21
